Goal: Find specific page/section: Find specific page/section

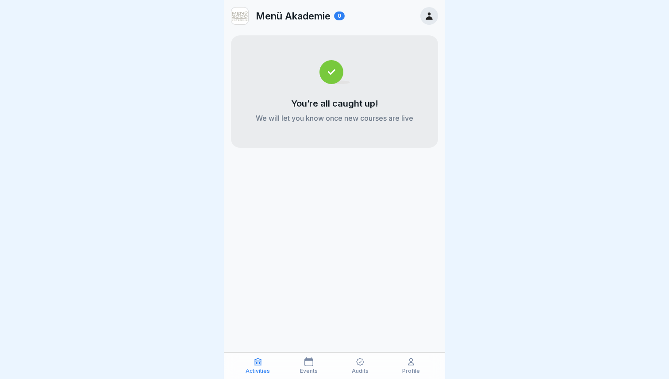
click at [359, 366] on icon at bounding box center [360, 361] width 9 height 9
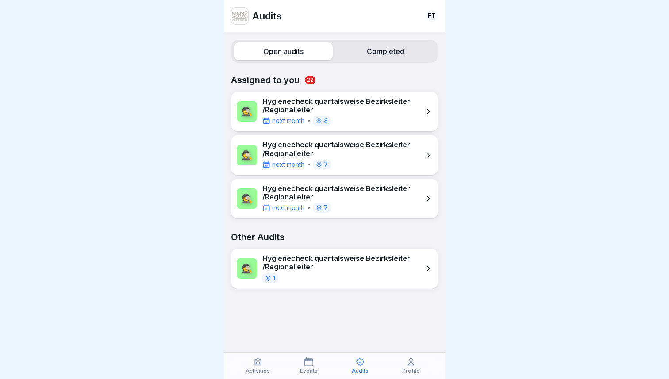
click at [364, 104] on p "Hygienecheck quartalsweise Bezirksleiter /Regionalleiter" at bounding box center [340, 105] width 157 height 17
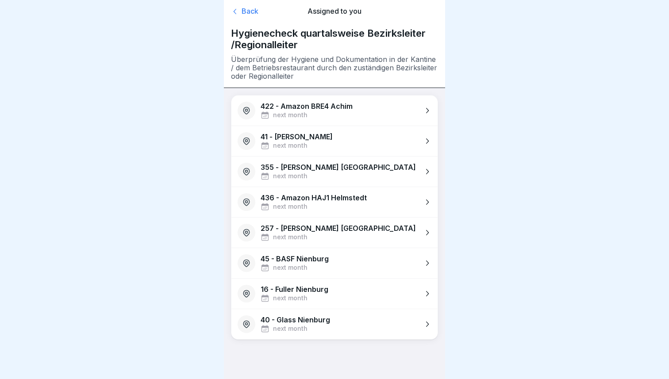
click at [250, 14] on div "Back" at bounding box center [264, 11] width 66 height 9
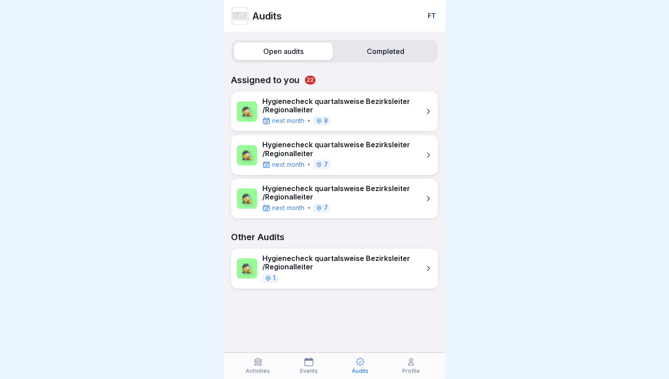
click at [295, 157] on p "Hygienecheck quartalsweise Bezirksleiter /Regionalleiter" at bounding box center [340, 149] width 157 height 17
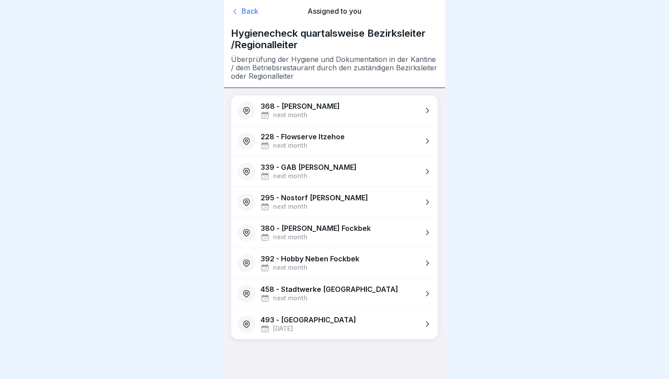
click at [253, 9] on div "Back" at bounding box center [264, 11] width 66 height 9
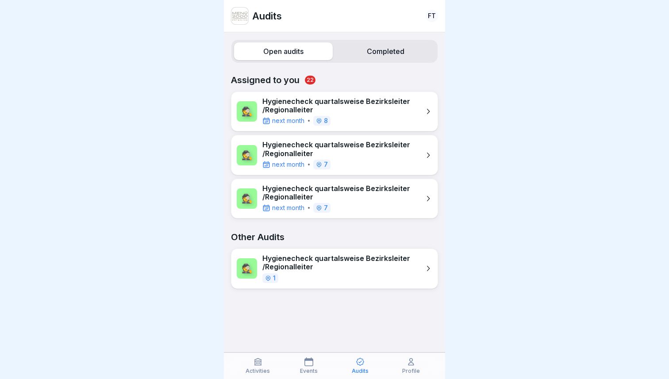
click at [304, 199] on p "Hygienecheck quartalsweise Bezirksleiter /Regionalleiter" at bounding box center [340, 192] width 157 height 17
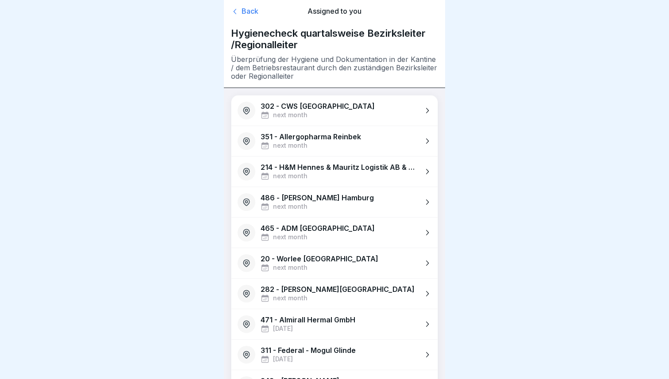
click at [241, 7] on div "Back" at bounding box center [264, 11] width 66 height 9
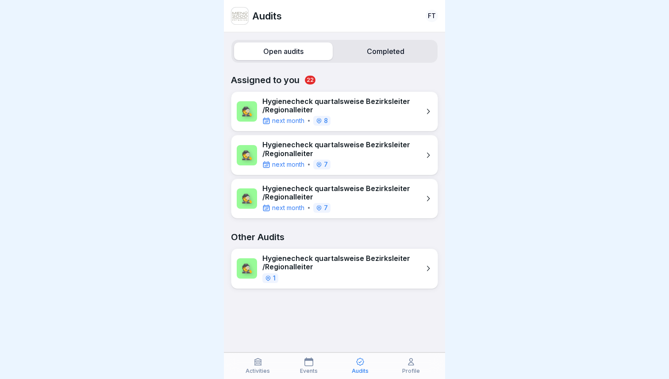
click at [307, 142] on p "Hygienecheck quartalsweise Bezirksleiter /Regionalleiter" at bounding box center [340, 149] width 157 height 17
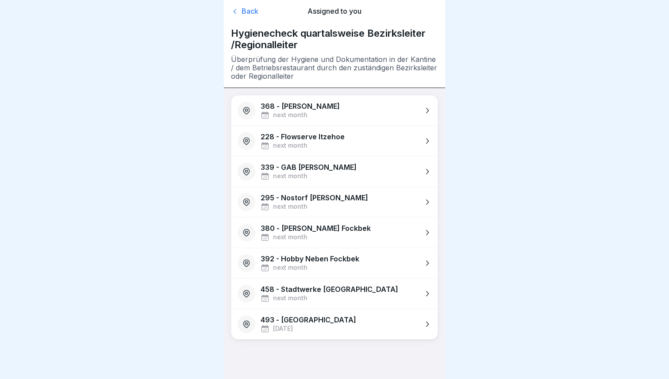
click at [247, 10] on div "Back" at bounding box center [264, 11] width 66 height 9
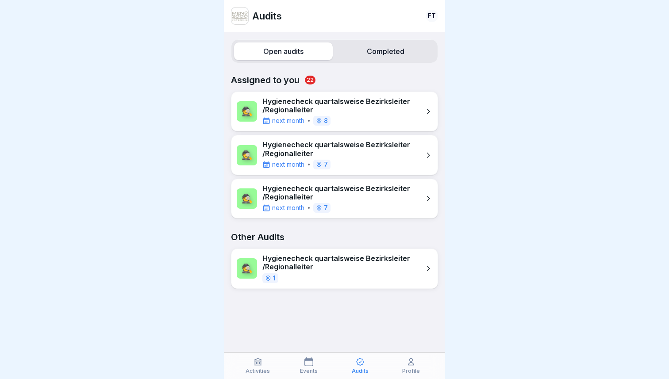
click at [349, 61] on div "Open audits Completed" at bounding box center [334, 51] width 207 height 24
click at [351, 52] on label "Completed" at bounding box center [385, 51] width 99 height 18
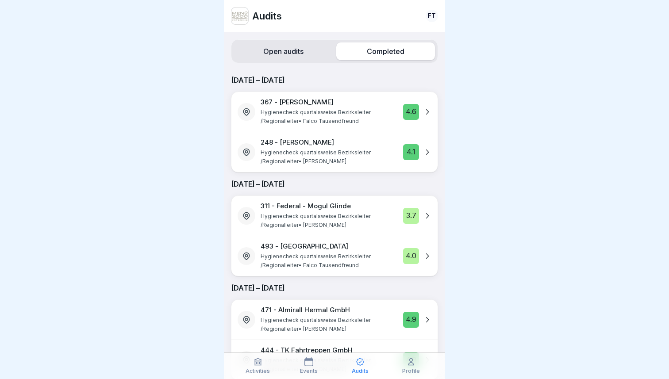
click at [292, 55] on label "Open audits" at bounding box center [283, 51] width 99 height 18
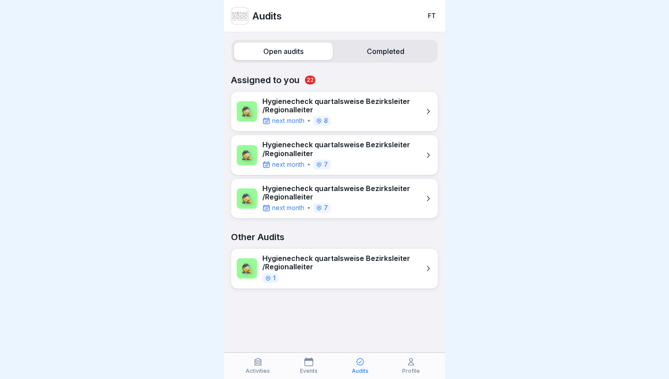
click at [354, 57] on label "Completed" at bounding box center [385, 51] width 99 height 18
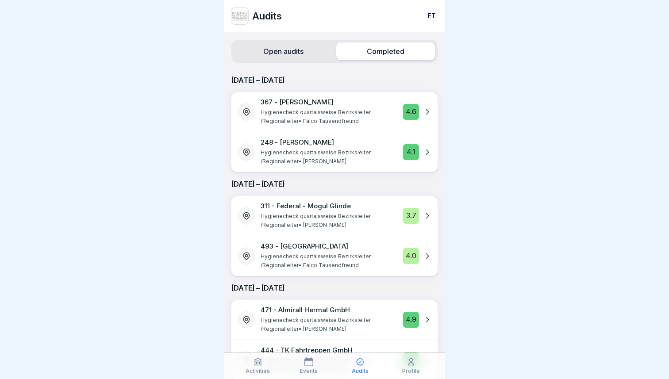
click at [288, 49] on label "Open audits" at bounding box center [283, 51] width 99 height 18
